Goal: Go to known website: Access a specific website the user already knows

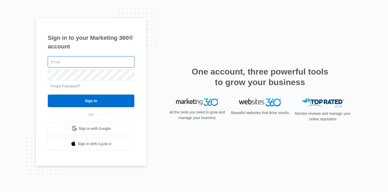
type input "[EMAIL_ADDRESS][DOMAIN_NAME]"
click at [80, 93] on form "[EMAIL_ADDRESS][DOMAIN_NAME] Forgot Password? Sign In" at bounding box center [91, 81] width 87 height 52
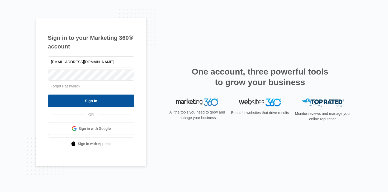
click at [82, 98] on input "Sign In" at bounding box center [91, 101] width 87 height 13
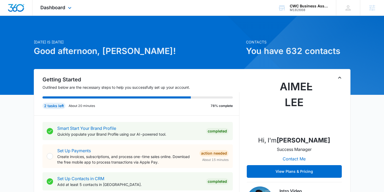
click at [61, 11] on div "Dashboard Apps Reputation Websites Forms CRM Email Social Content Ads Intellige…" at bounding box center [56, 8] width 48 height 16
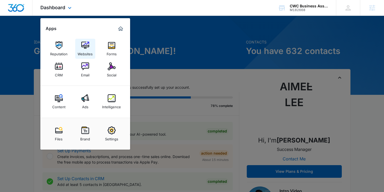
click at [89, 47] on link "Websites" at bounding box center [85, 49] width 20 height 20
